Goal: Complete application form

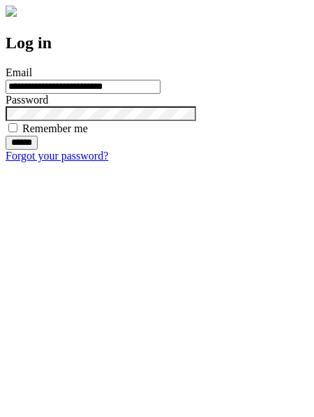
type input "**********"
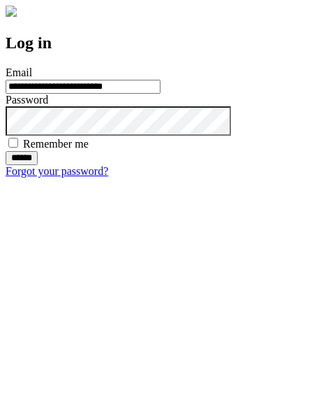
click at [38, 165] on input "******" at bounding box center [22, 158] width 32 height 14
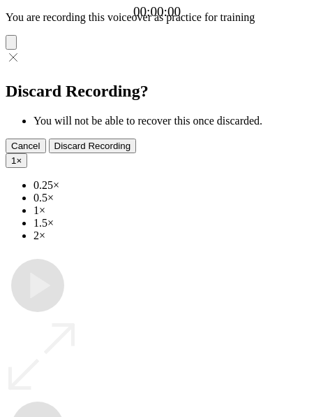
type input "**********"
